Goal: Task Accomplishment & Management: Manage account settings

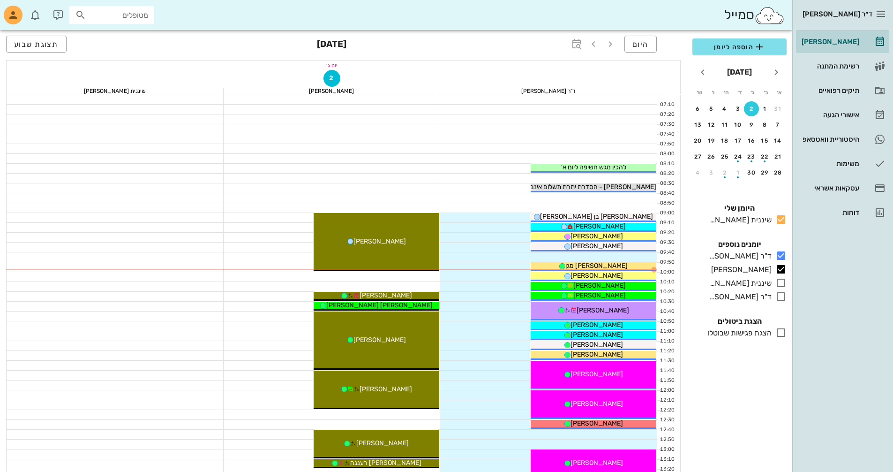
scroll to position [75, 0]
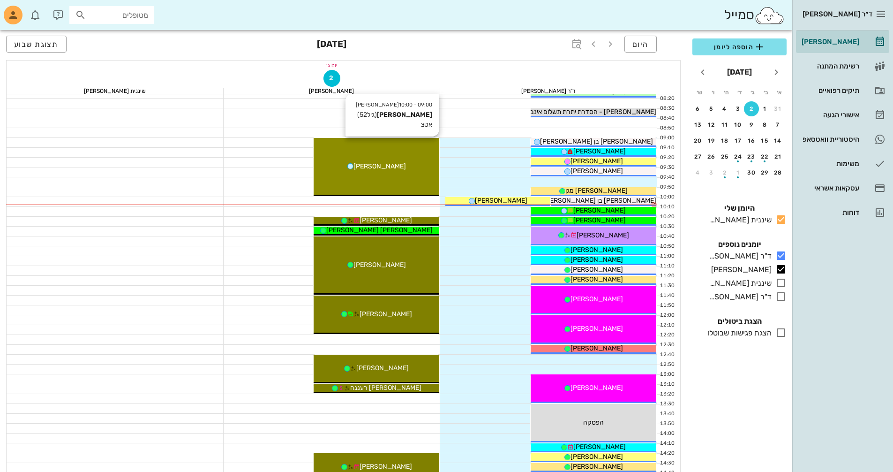
click at [403, 167] on div "[PERSON_NAME]" at bounding box center [377, 166] width 126 height 10
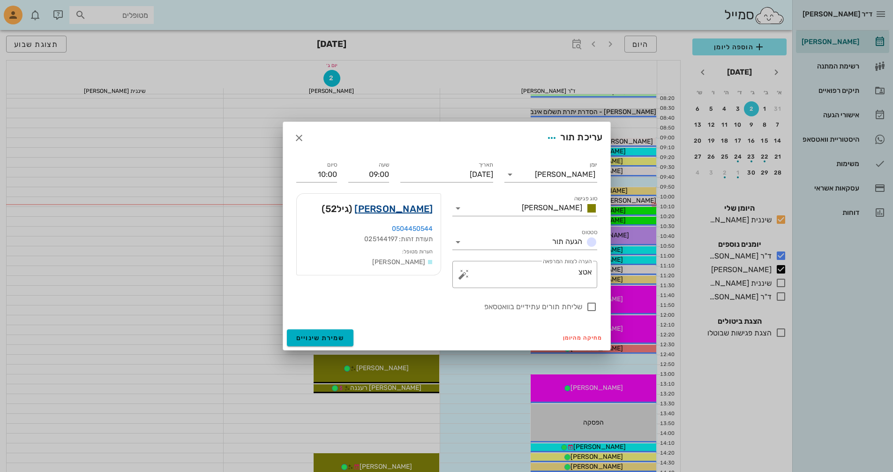
click at [424, 210] on link "[PERSON_NAME]" at bounding box center [393, 208] width 78 height 15
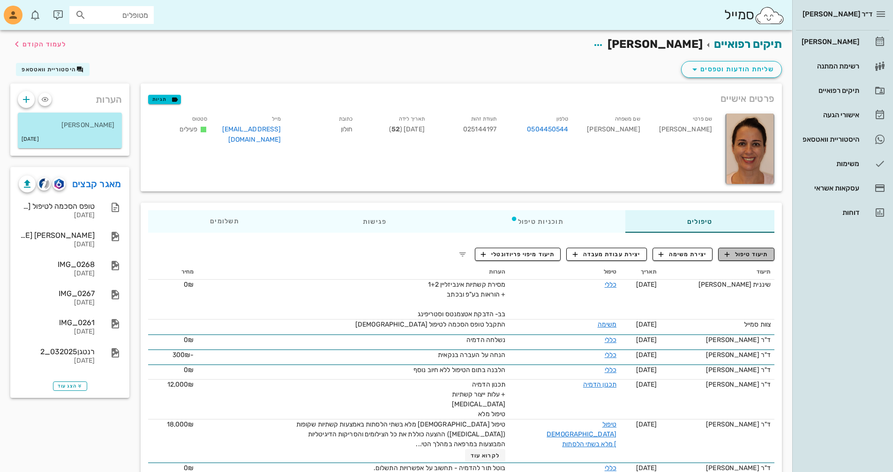
click at [760, 254] on span "תיעוד טיפול" at bounding box center [747, 254] width 44 height 8
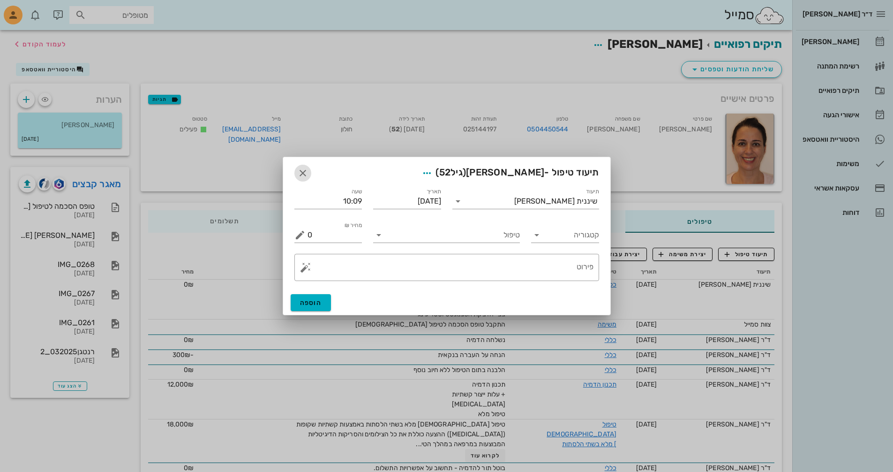
click at [305, 173] on icon "button" at bounding box center [302, 172] width 11 height 11
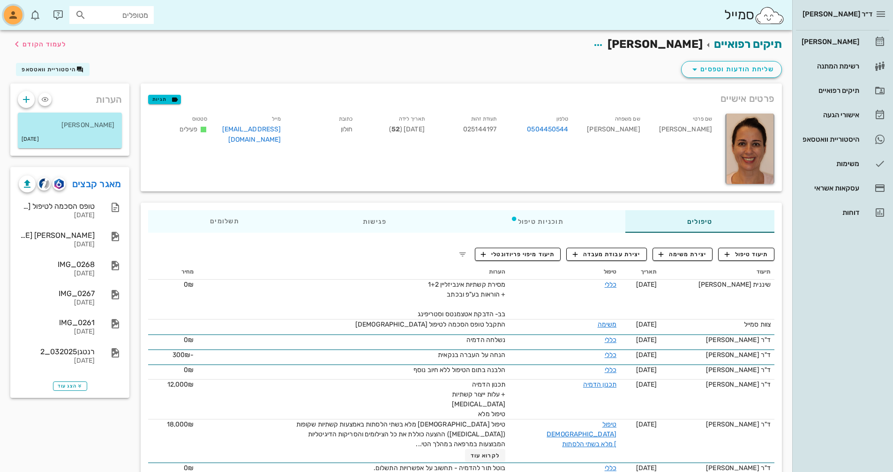
click at [11, 14] on icon "button" at bounding box center [12, 14] width 11 height 11
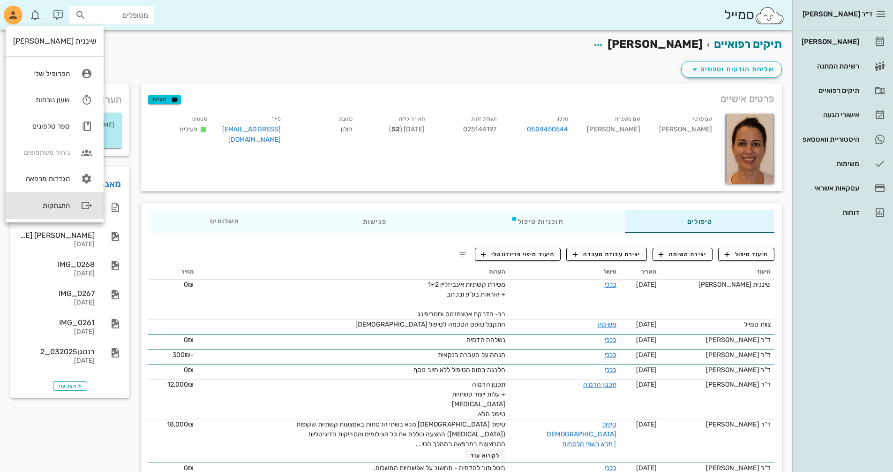
click at [44, 205] on div "התנתקות" at bounding box center [41, 205] width 57 height 8
